Goal: Transaction & Acquisition: Subscribe to service/newsletter

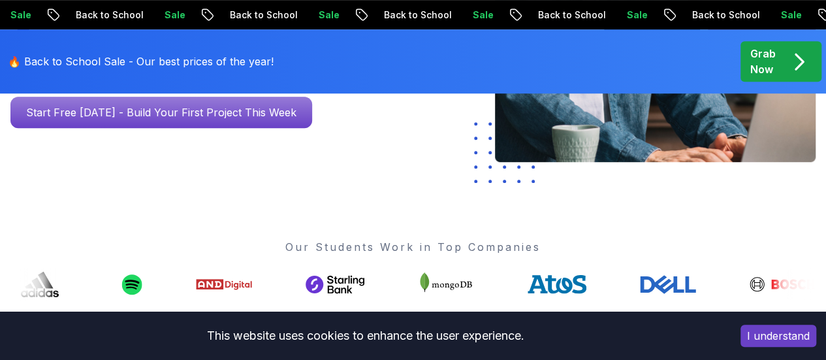
scroll to position [398, 0]
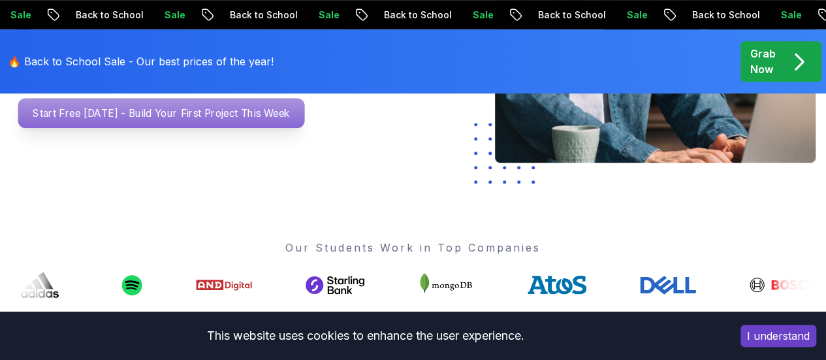
click at [248, 121] on p "Start Free [DATE] - Build Your First Project This Week" at bounding box center [161, 113] width 287 height 30
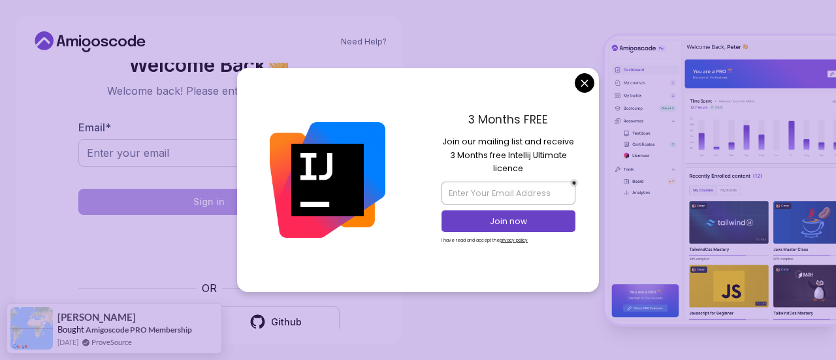
click at [419, 182] on div "3 Months FREE Join our mailing list and receive 3 Months free Intellij Ultimate…" at bounding box center [508, 179] width 181 height 223
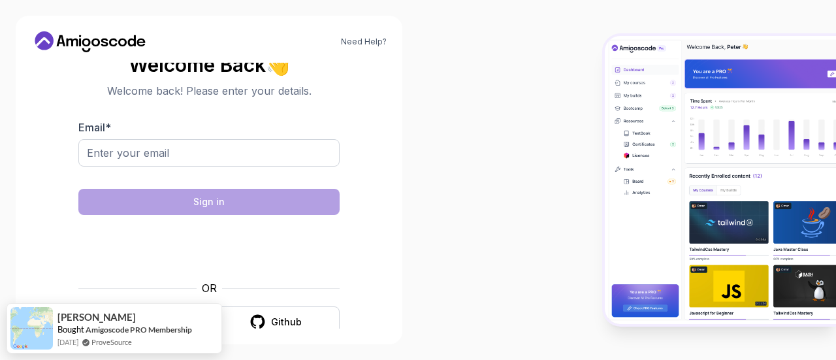
click at [577, 87] on body "Need Help? Welcome Back 👋 Welcome back! Please enter your details. Email * Sign…" at bounding box center [418, 180] width 836 height 360
click at [232, 159] on input "Email *" at bounding box center [208, 152] width 261 height 27
type input "[EMAIL_ADDRESS][DOMAIN_NAME]"
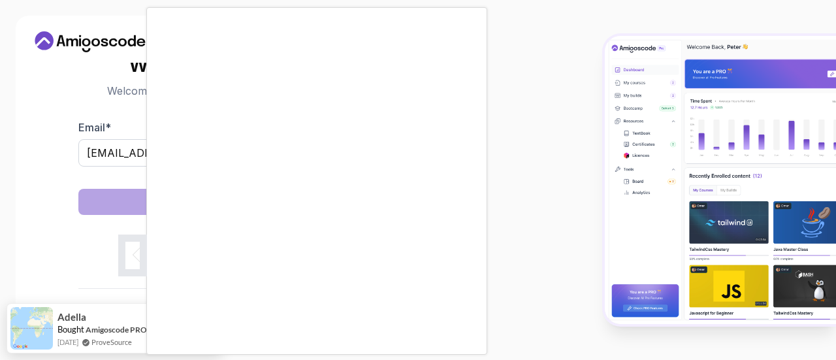
click at [101, 276] on div at bounding box center [418, 180] width 836 height 360
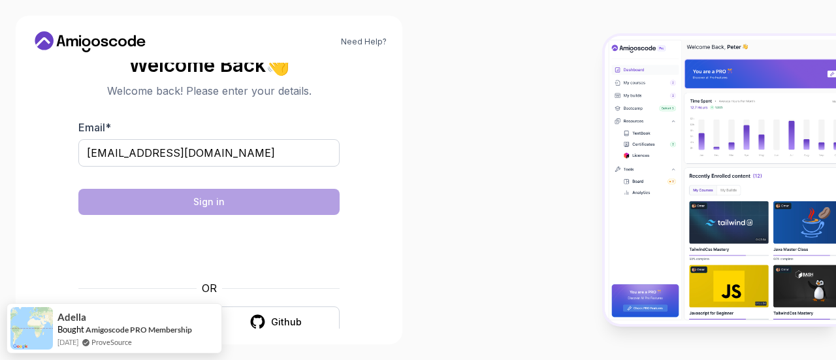
scroll to position [21, 0]
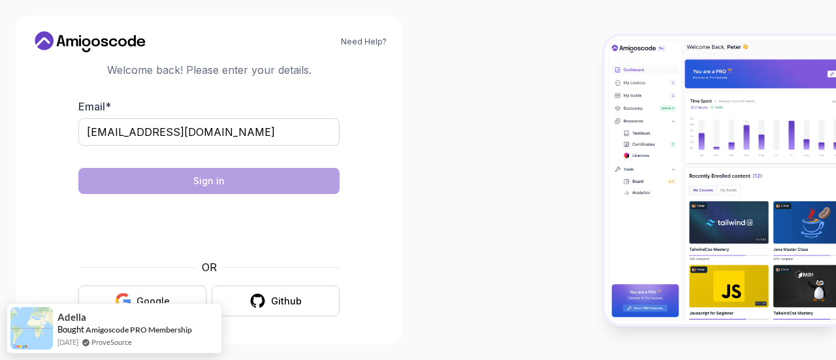
click at [141, 294] on div "Google" at bounding box center [152, 300] width 33 height 13
